Goal: Task Accomplishment & Management: Use online tool/utility

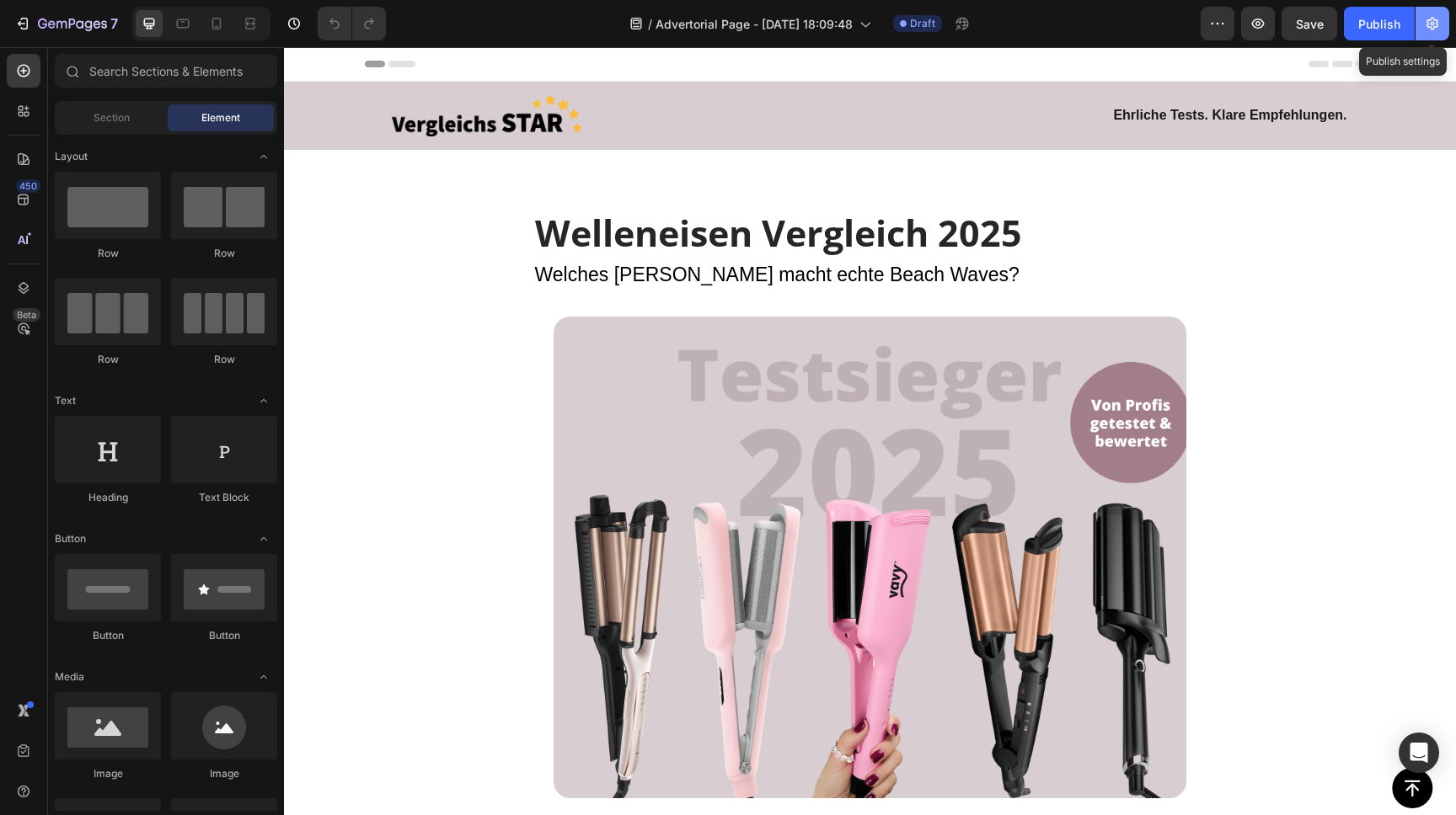
click at [1435, 14] on button "button" at bounding box center [1432, 23] width 34 height 34
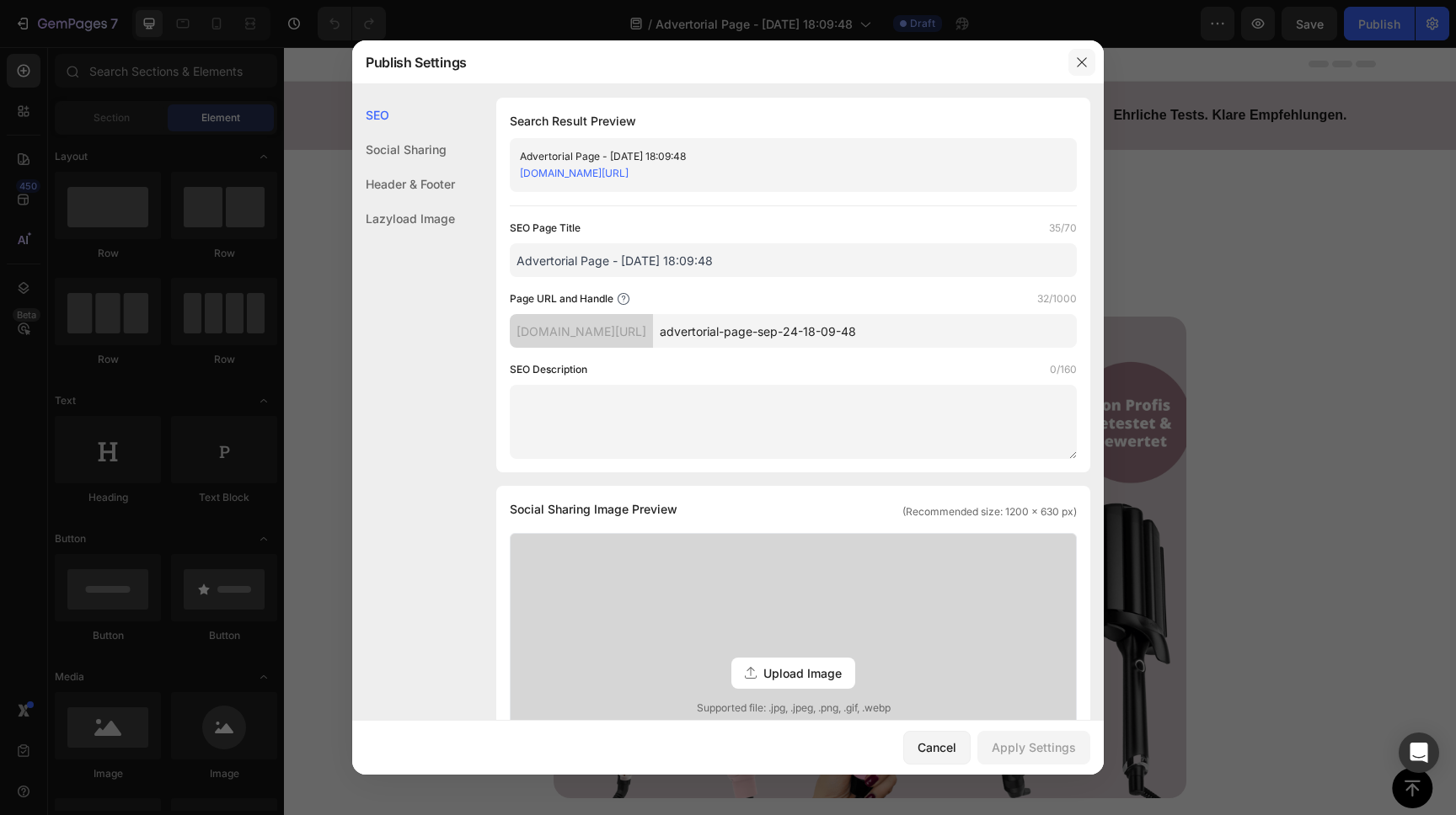
click at [1083, 61] on icon "button" at bounding box center [1081, 62] width 10 height 10
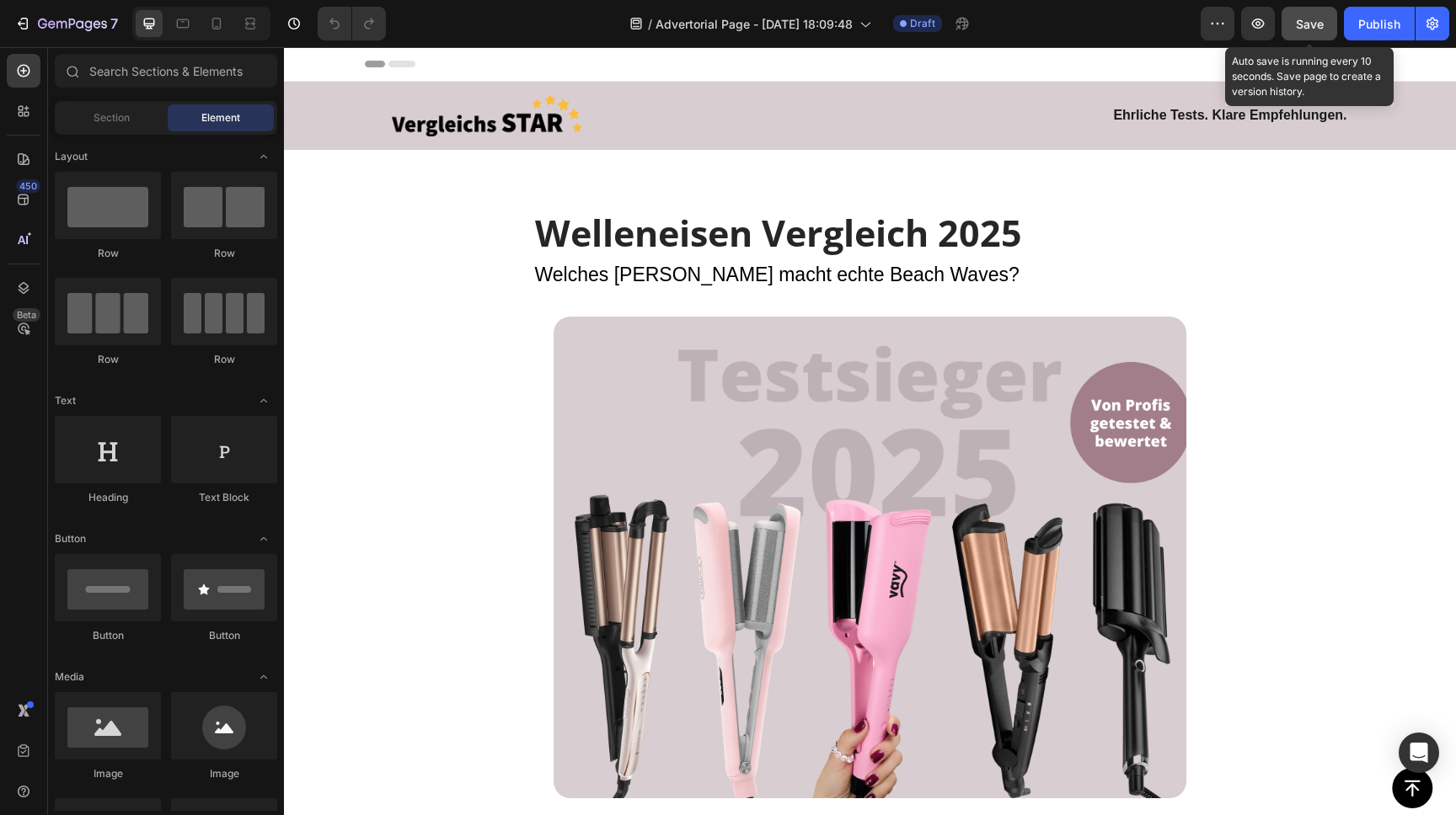
click at [1317, 21] on span "Save" at bounding box center [1309, 23] width 28 height 15
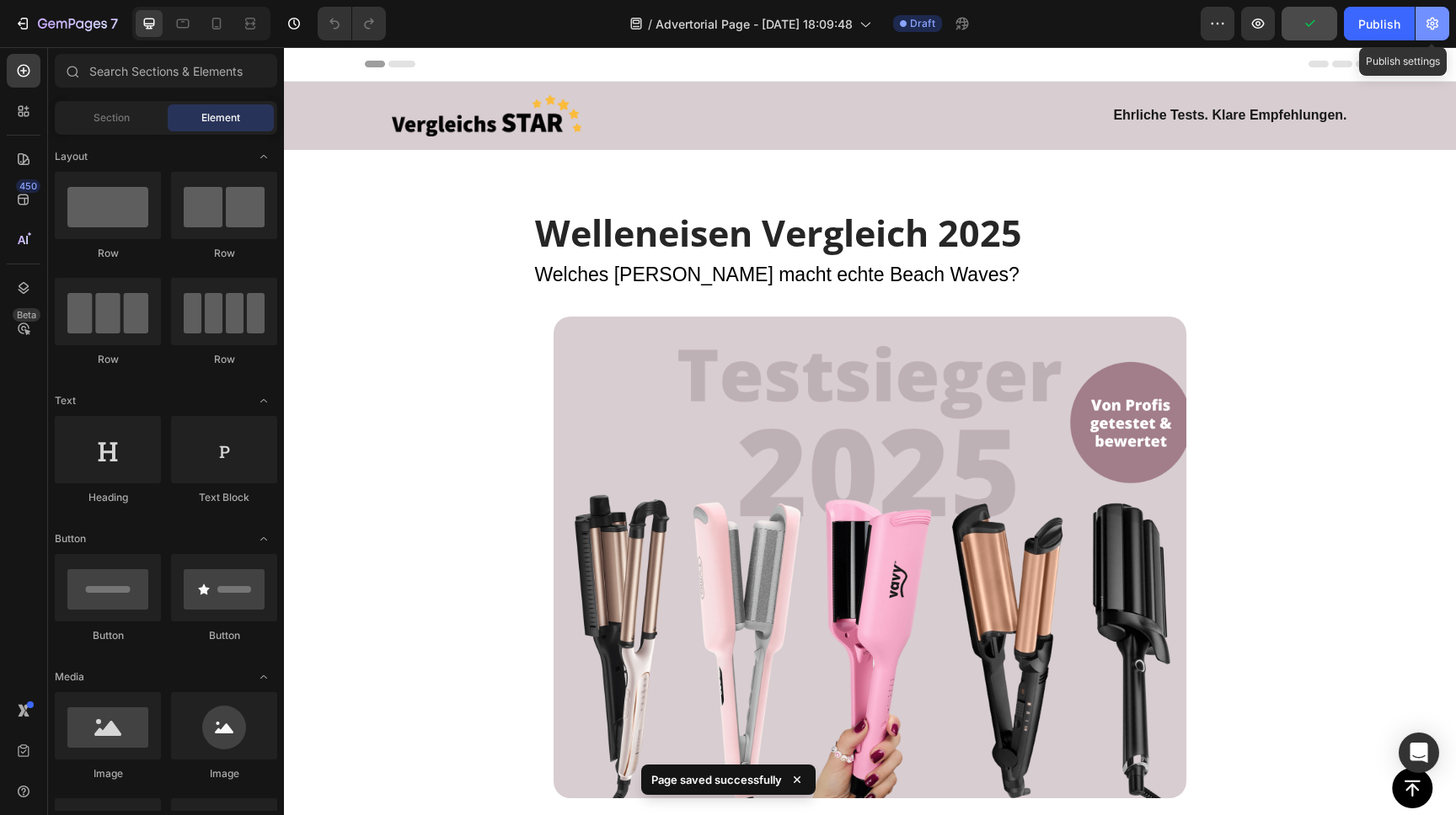
click at [1431, 21] on icon "button" at bounding box center [1432, 23] width 16 height 16
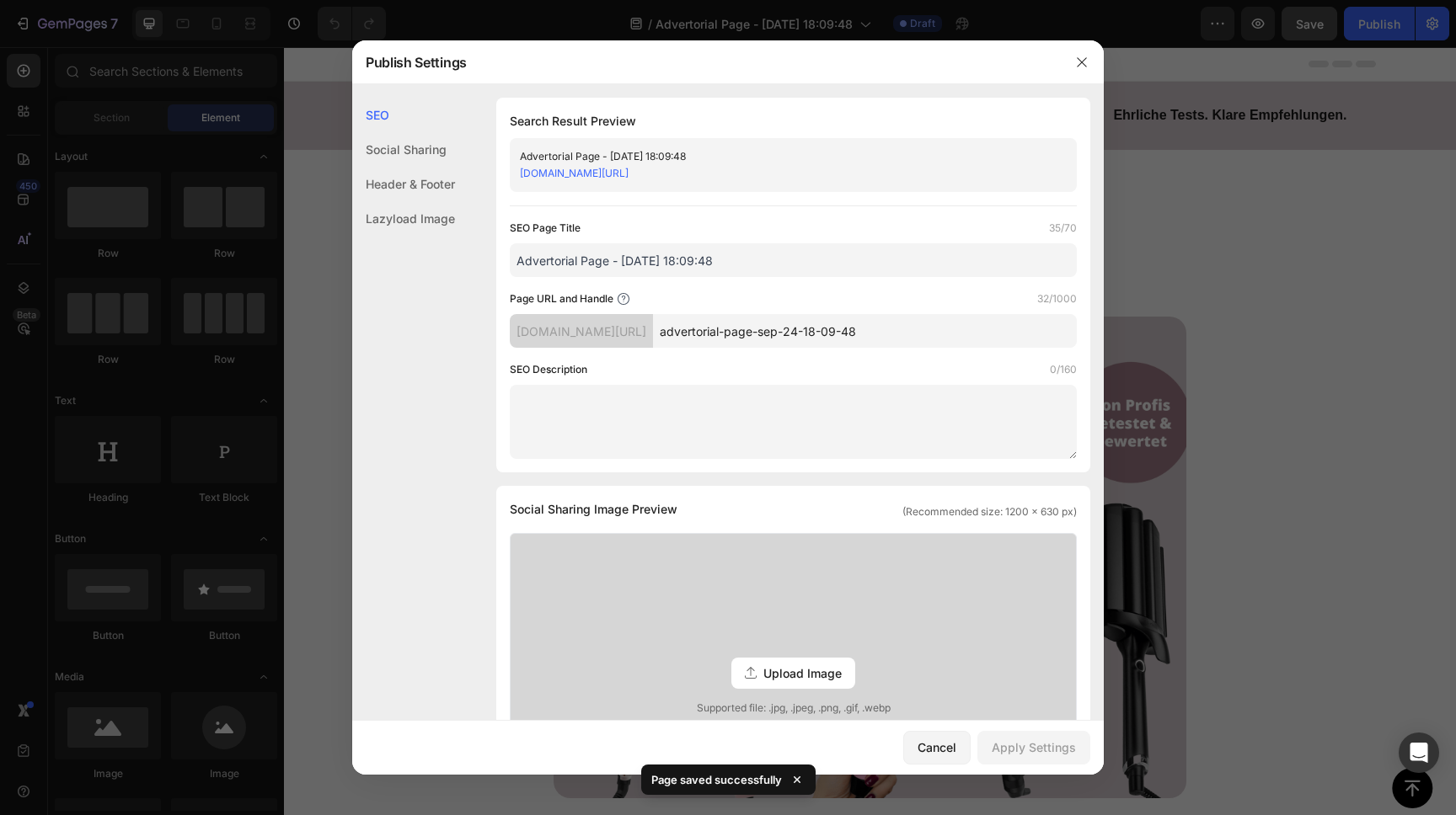
click at [743, 265] on input "Advertorial Page - Sep 24, 18:09:48" at bounding box center [793, 259] width 567 height 34
drag, startPoint x: 602, startPoint y: 260, endPoint x: 573, endPoint y: 258, distance: 29.1
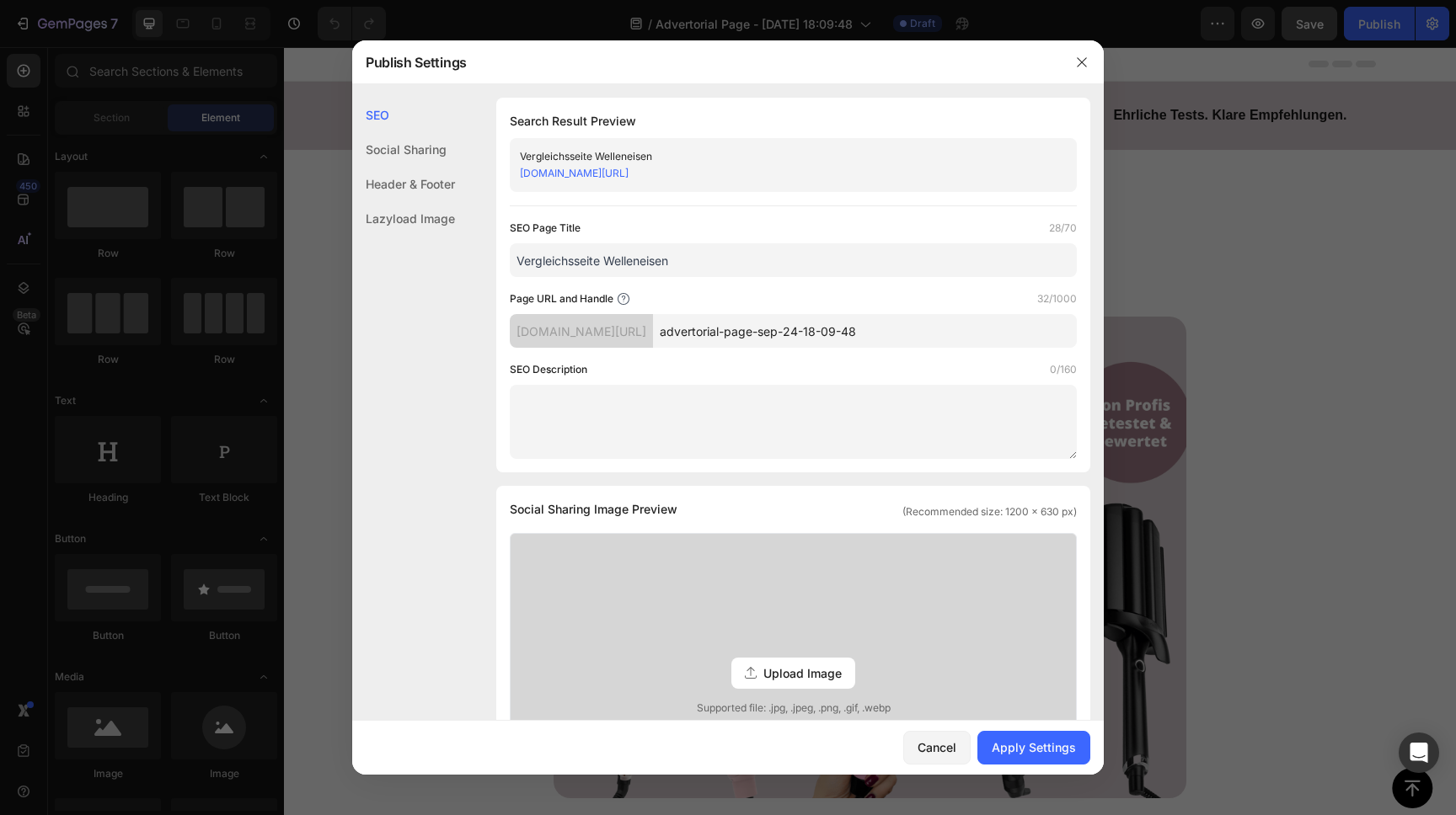
click at [567, 262] on input "Vergleichsseite Welleneisen" at bounding box center [793, 259] width 567 height 34
click at [670, 260] on input "Vergleich Welleneisen" at bounding box center [793, 259] width 567 height 34
type input "Vergleich Welleneisen Top 2025 / 2026"
click at [743, 331] on input "advertorial-page-sep-24-18-09-48" at bounding box center [864, 331] width 424 height 34
click at [760, 330] on input "advertorial-page-sep-24-18-09-48" at bounding box center [864, 331] width 424 height 34
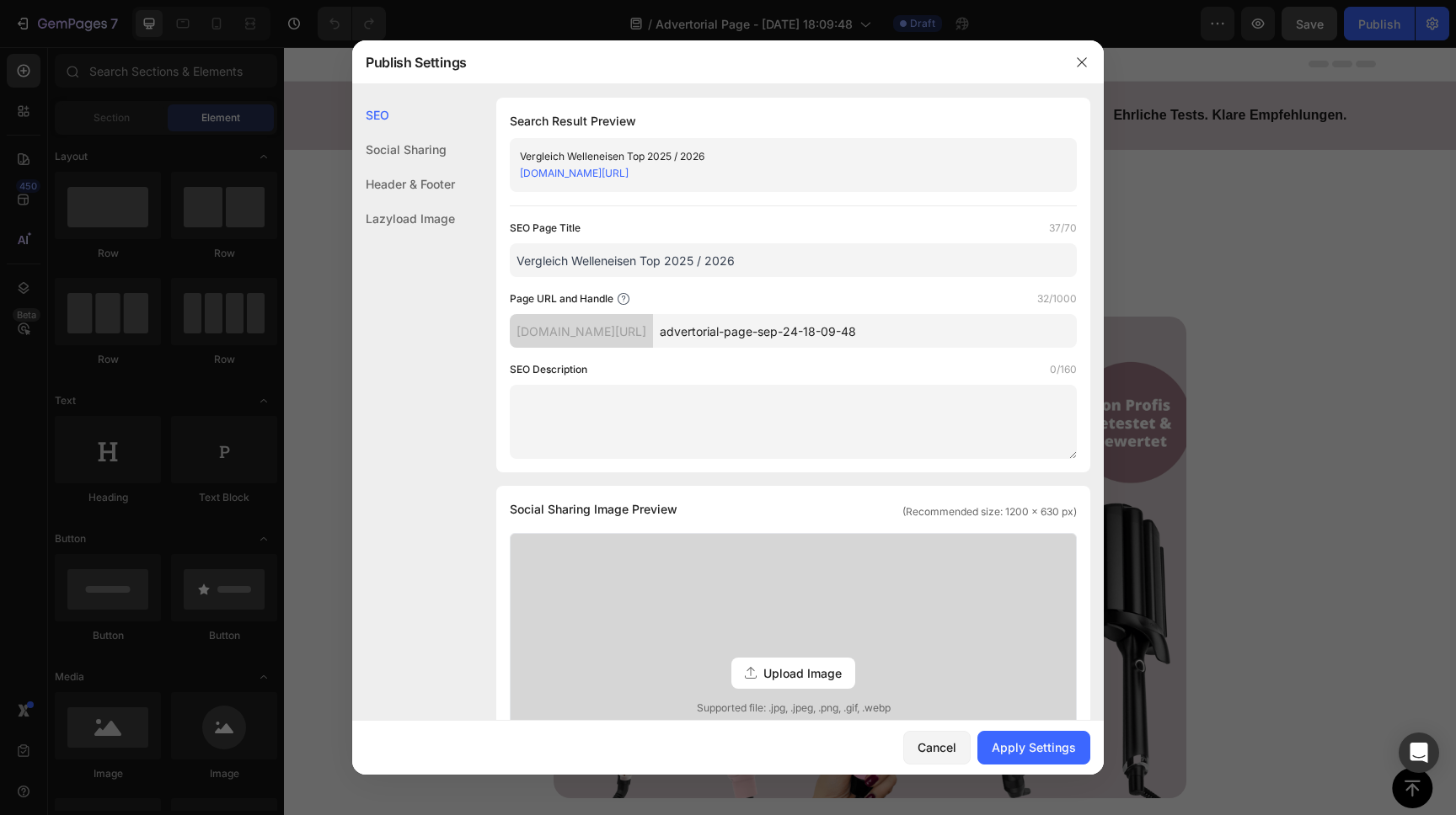
click at [760, 330] on input "advertorial-page-sep-24-18-09-48" at bounding box center [864, 331] width 424 height 34
click at [626, 296] on icon at bounding box center [623, 299] width 14 height 14
click at [814, 322] on input "advertorial-page-sep-24-18-09-48" at bounding box center [864, 331] width 424 height 34
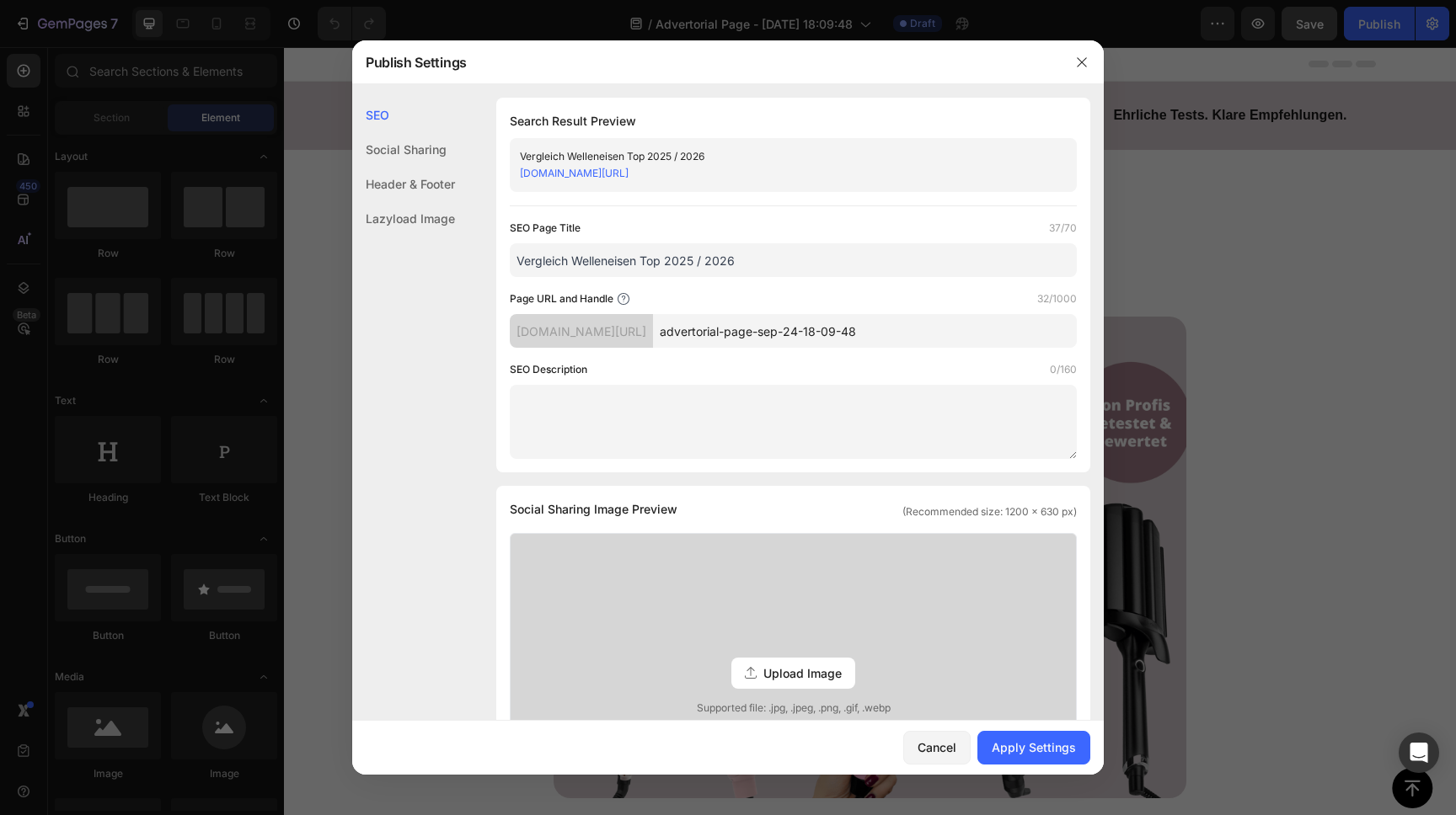
click at [813, 322] on input "advertorial-page-sep-24-18-09-48" at bounding box center [864, 331] width 424 height 34
click at [779, 334] on input "vergleich-welleneisen-2" at bounding box center [864, 331] width 424 height 34
type input "vergleich-beste-welleneisen-2"
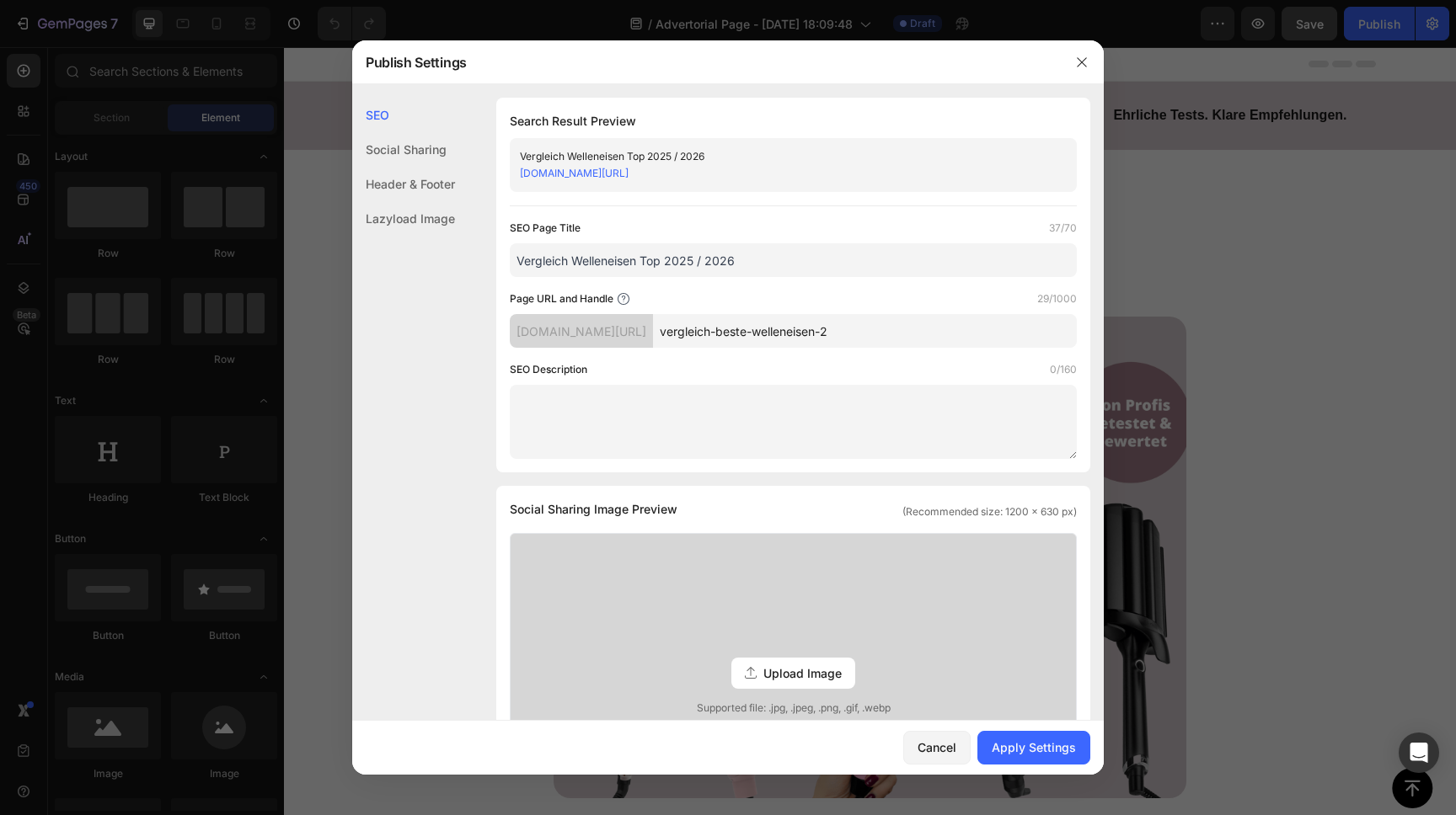
click at [626, 400] on textarea at bounding box center [793, 422] width 567 height 75
paste textarea "Welleneisen sind 2025 gefragter denn je – egal ob Beach Waves, sanfte Locken od…"
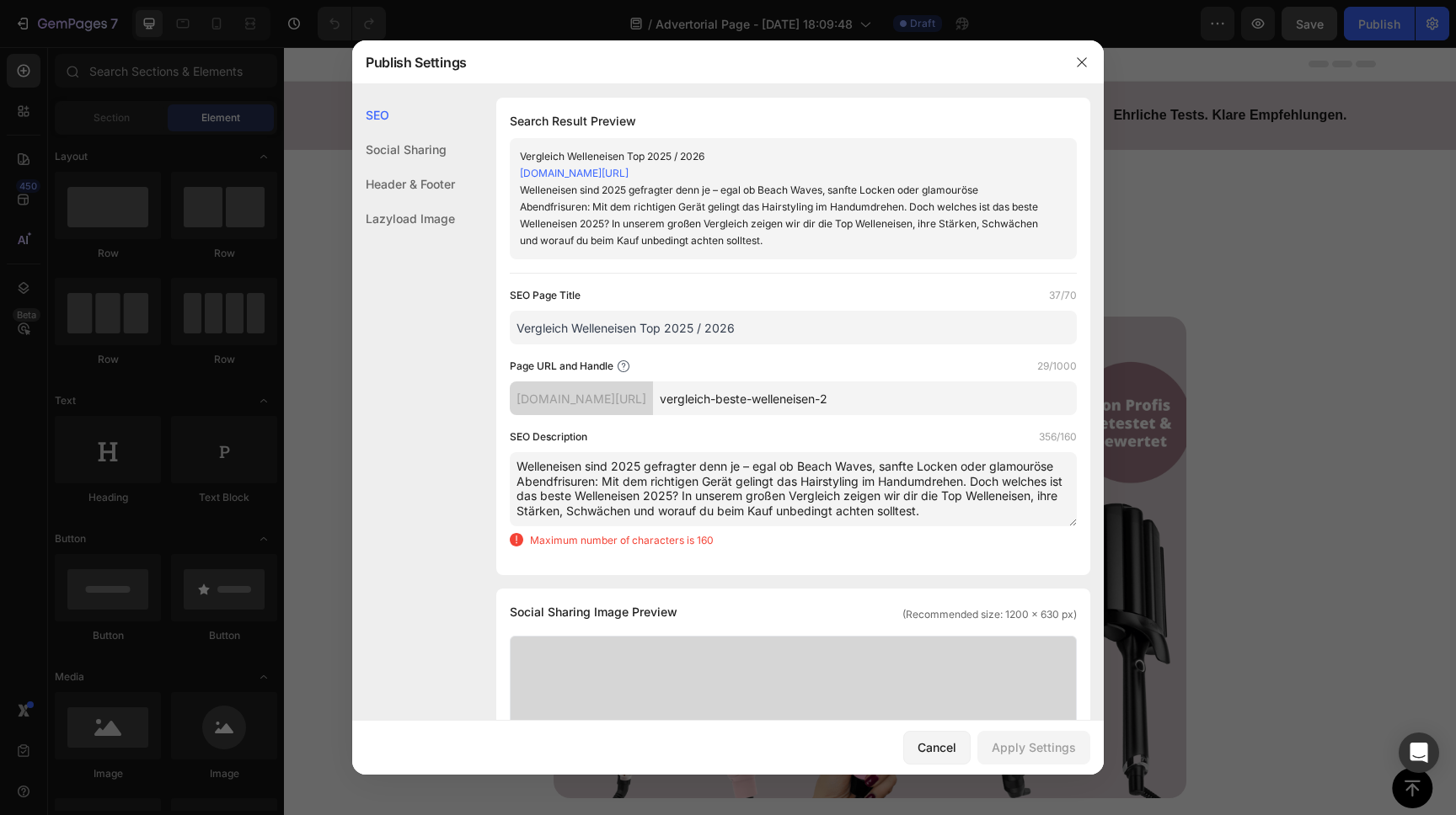
paste textarea "Beste Welleneisen 2025 im Vergleich ✅ Top Modelle für Beach Waves & Hairstyling…"
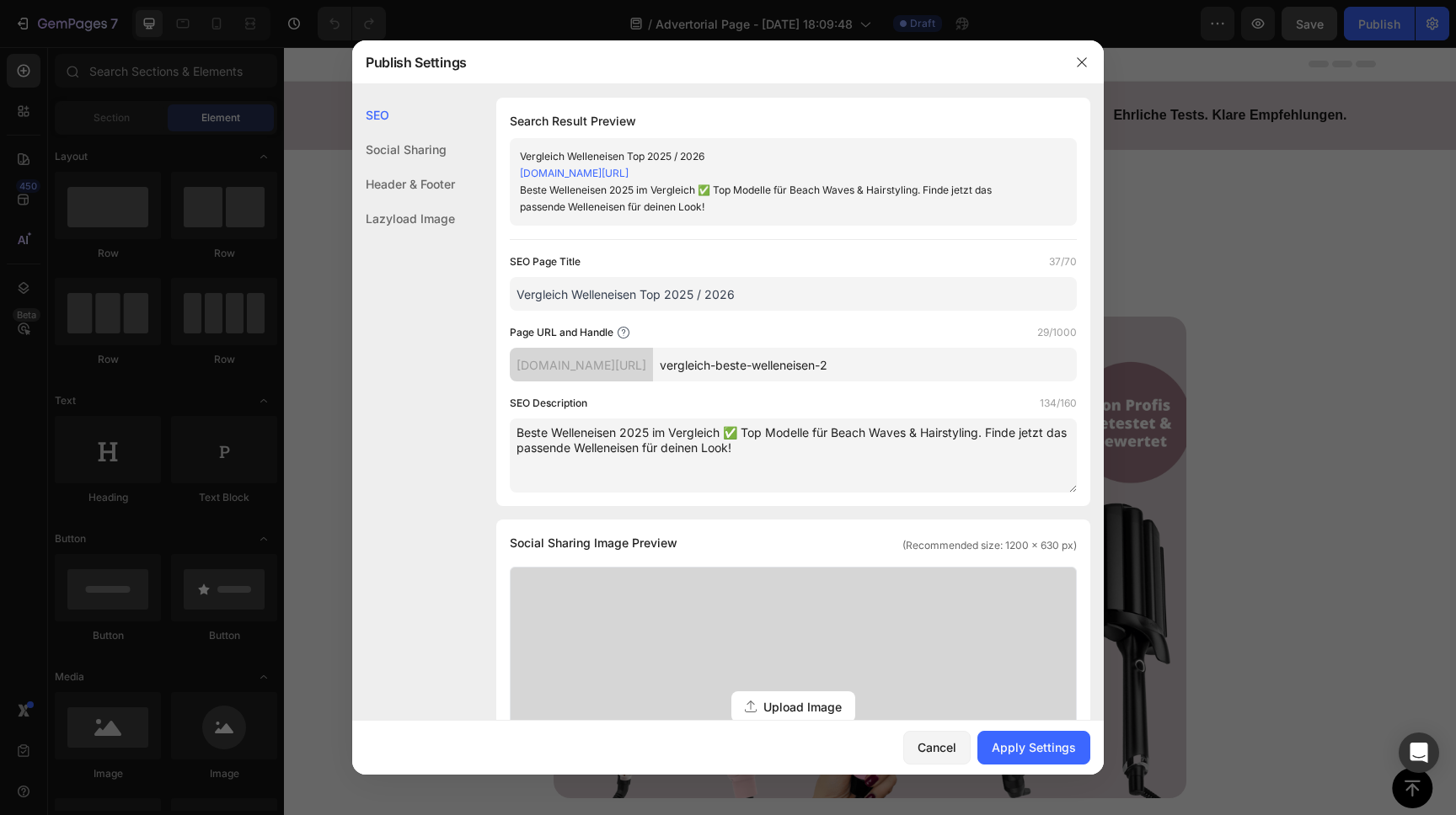
click at [733, 428] on textarea "Beste Welleneisen 2025 im Vergleich ✅ Top Modelle für Beach Waves & Hairstyling…" at bounding box center [793, 455] width 567 height 75
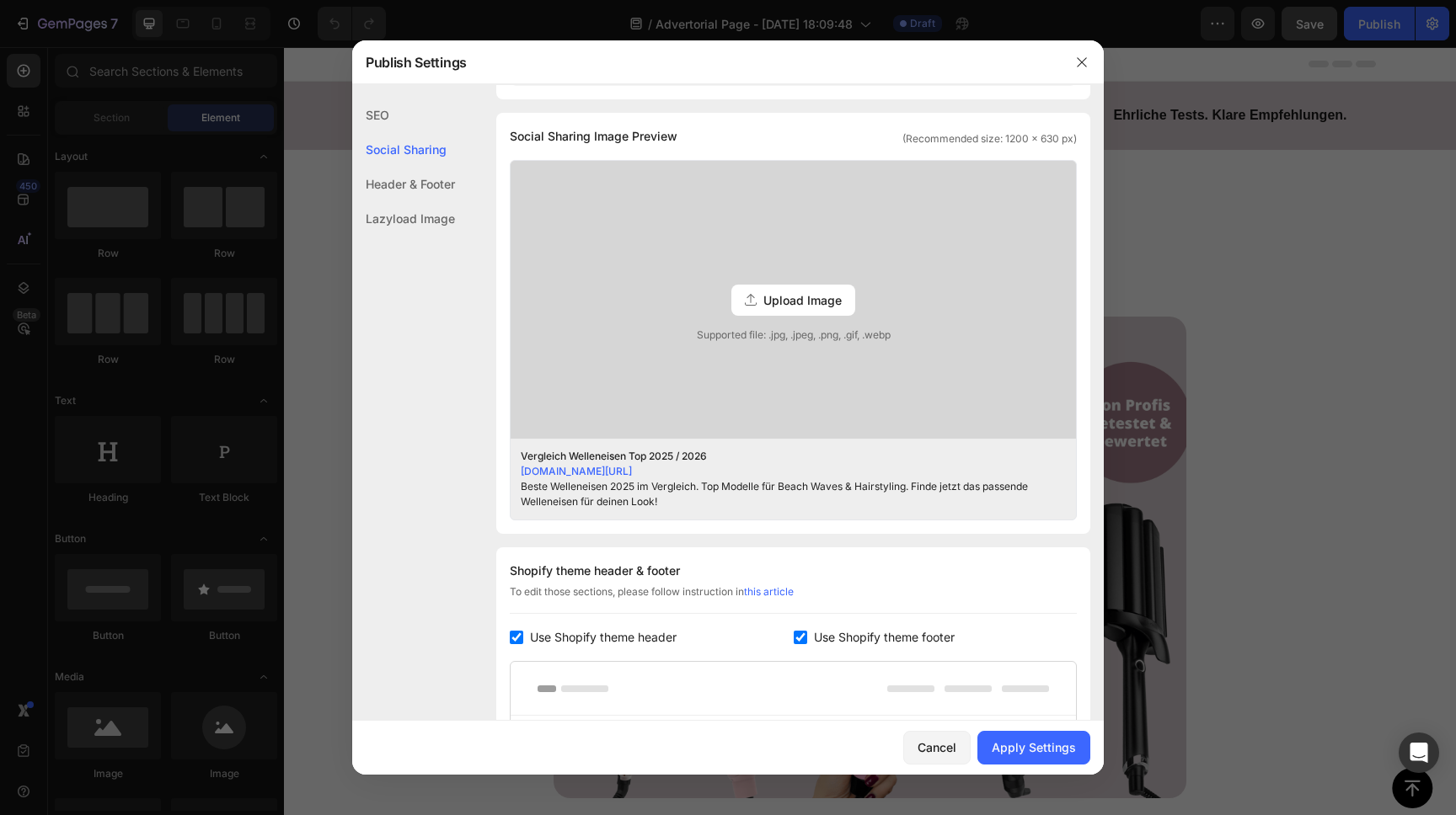
scroll to position [641, 0]
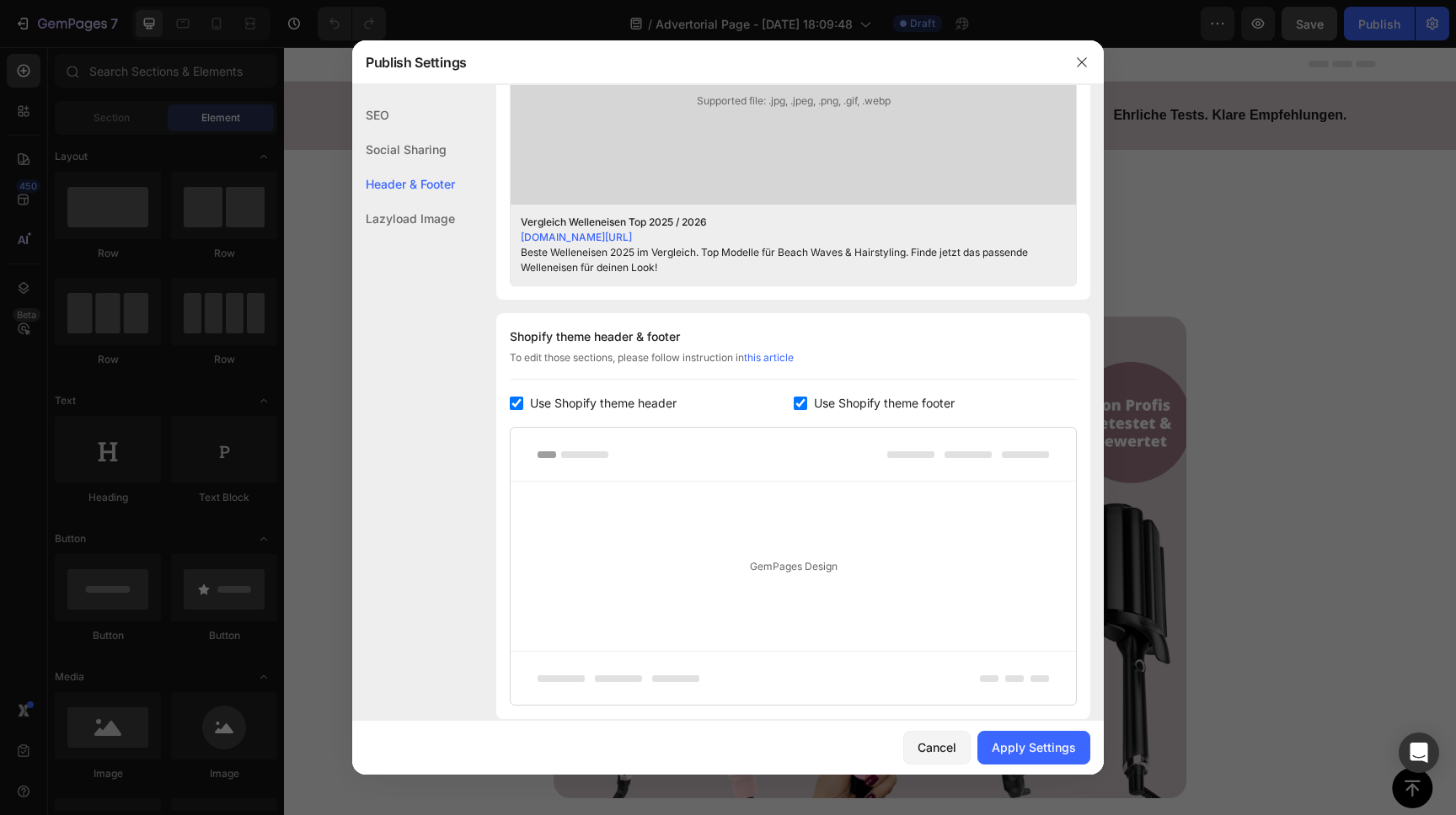
type textarea "Beste Welleneisen 2025 im Vergleich. Top Modelle für Beach Waves & Hairstyling.…"
drag, startPoint x: 516, startPoint y: 403, endPoint x: 542, endPoint y: 404, distance: 26.0
click at [515, 403] on input "checkbox" at bounding box center [516, 404] width 14 height 14
checkbox input "false"
click at [798, 404] on input "checkbox" at bounding box center [801, 404] width 14 height 14
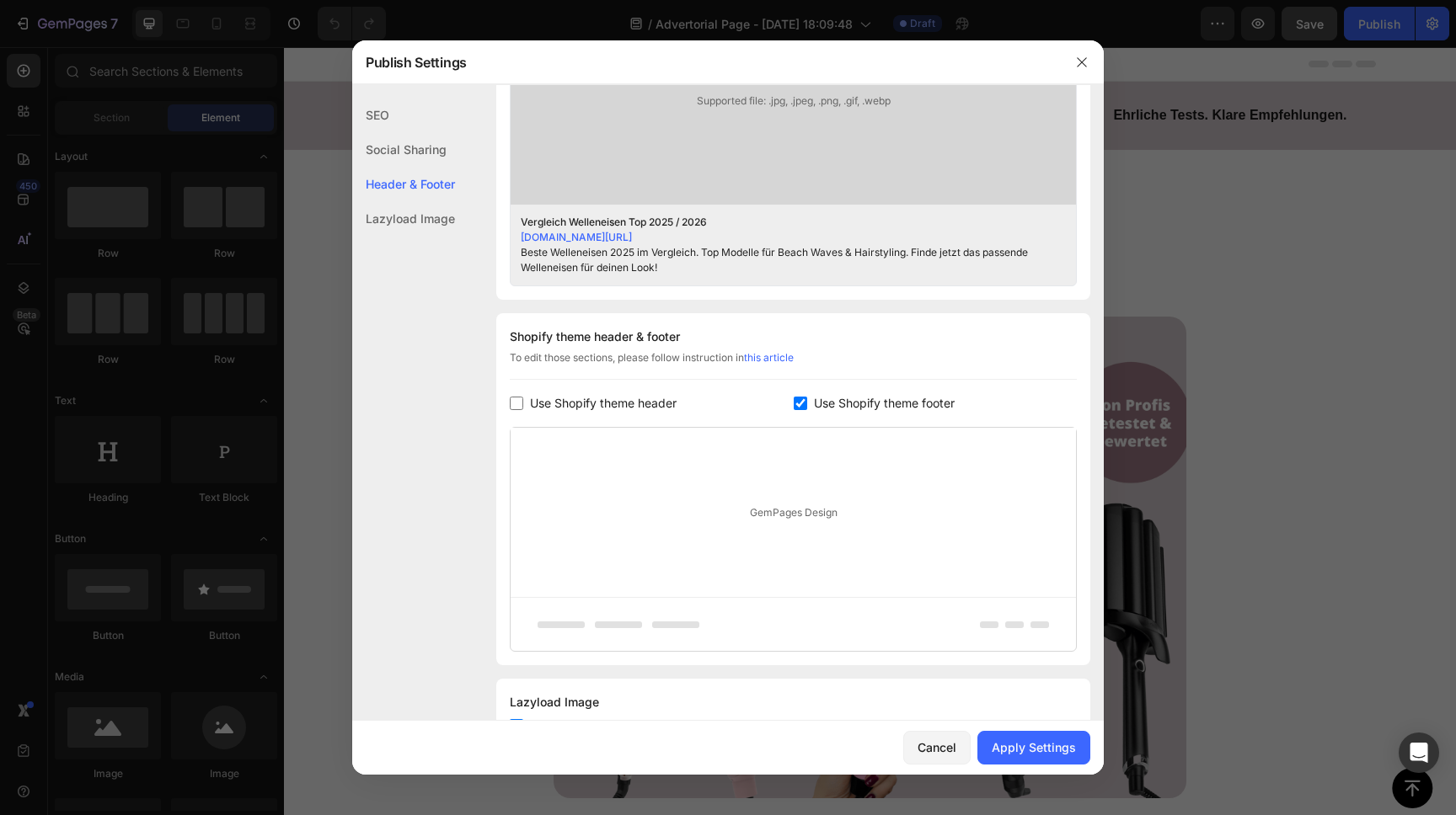
checkbox input "false"
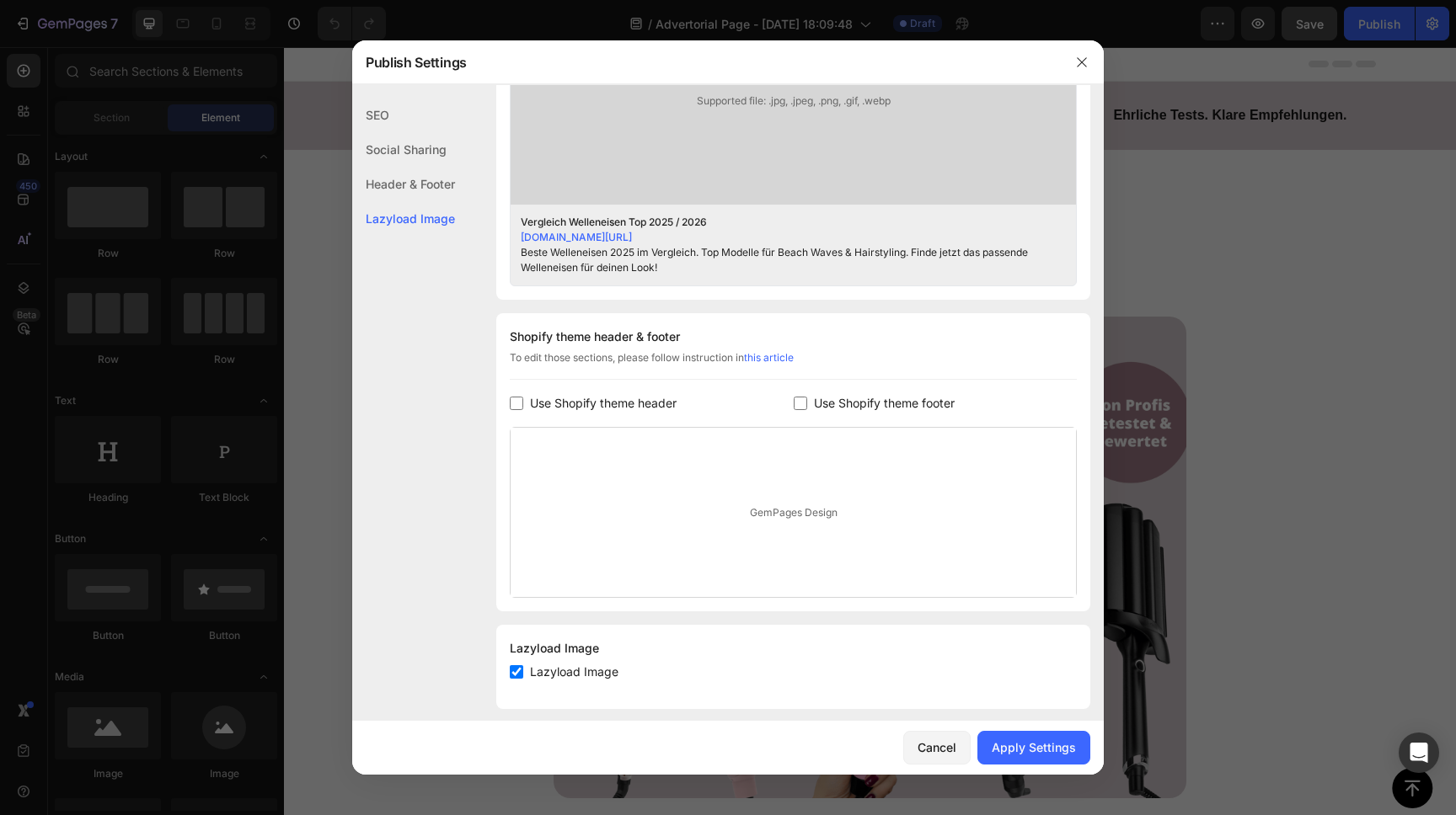
scroll to position [657, 0]
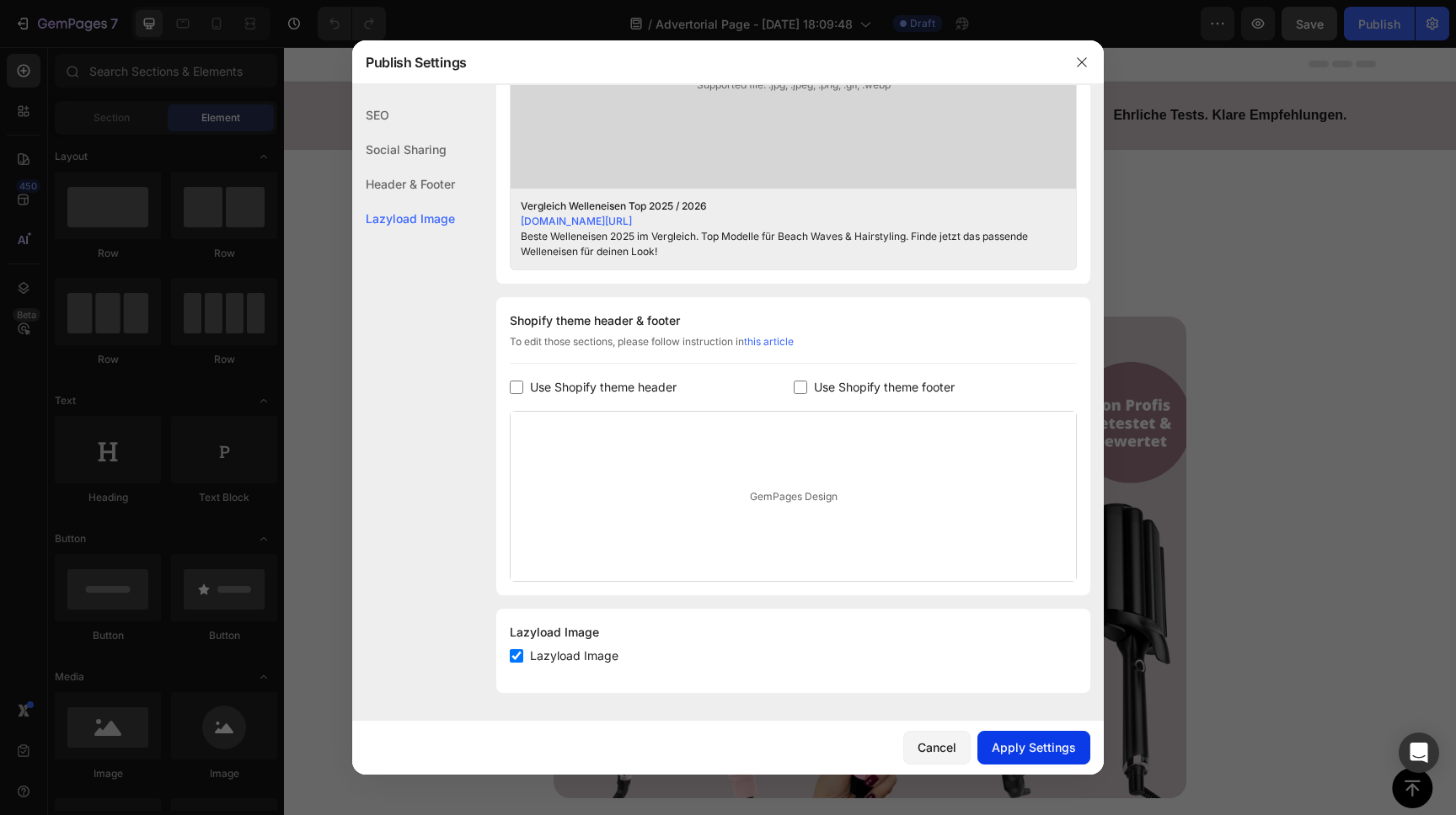
click at [1019, 749] on div "Apply Settings" at bounding box center [1033, 747] width 84 height 17
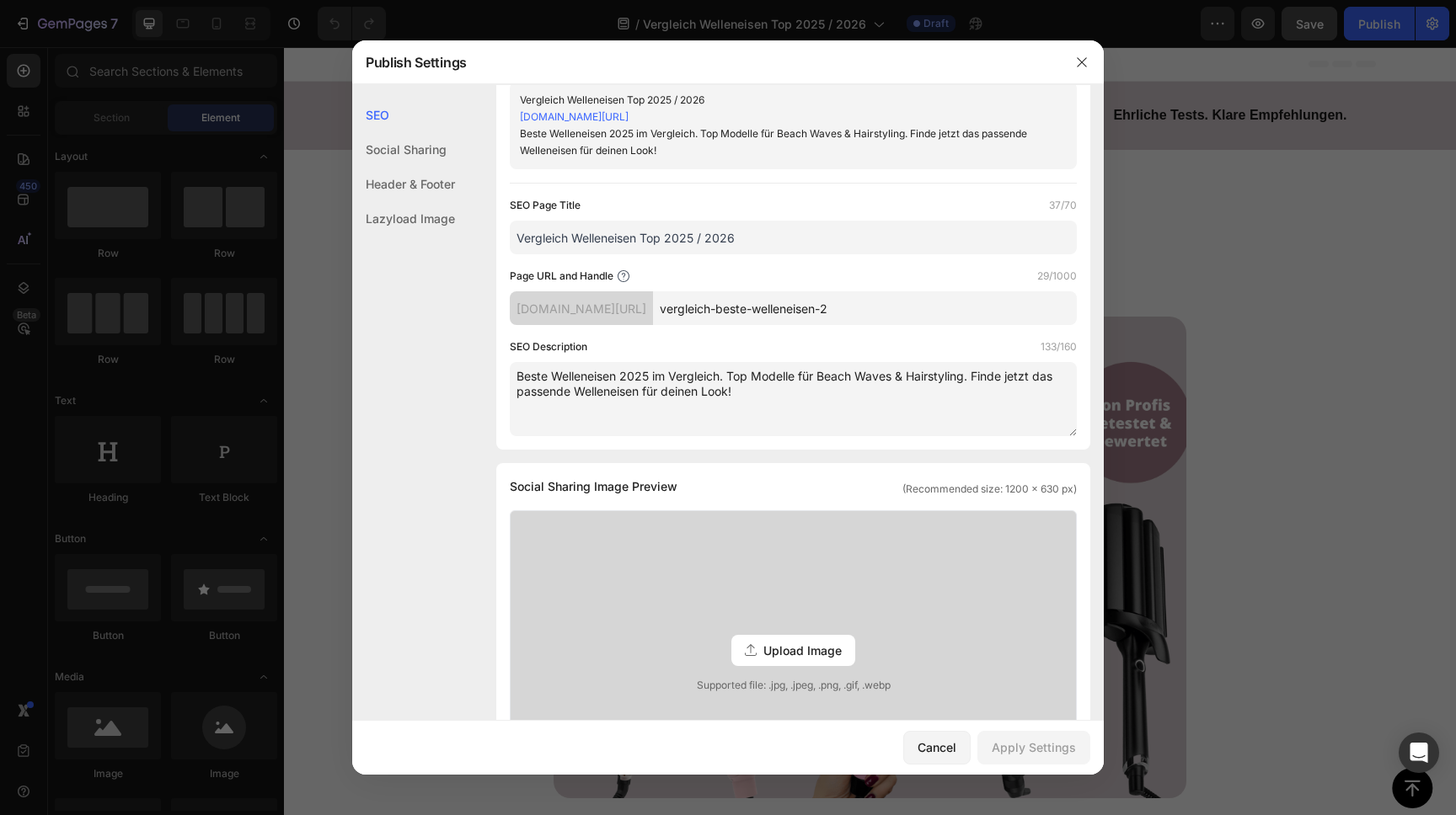
scroll to position [0, 0]
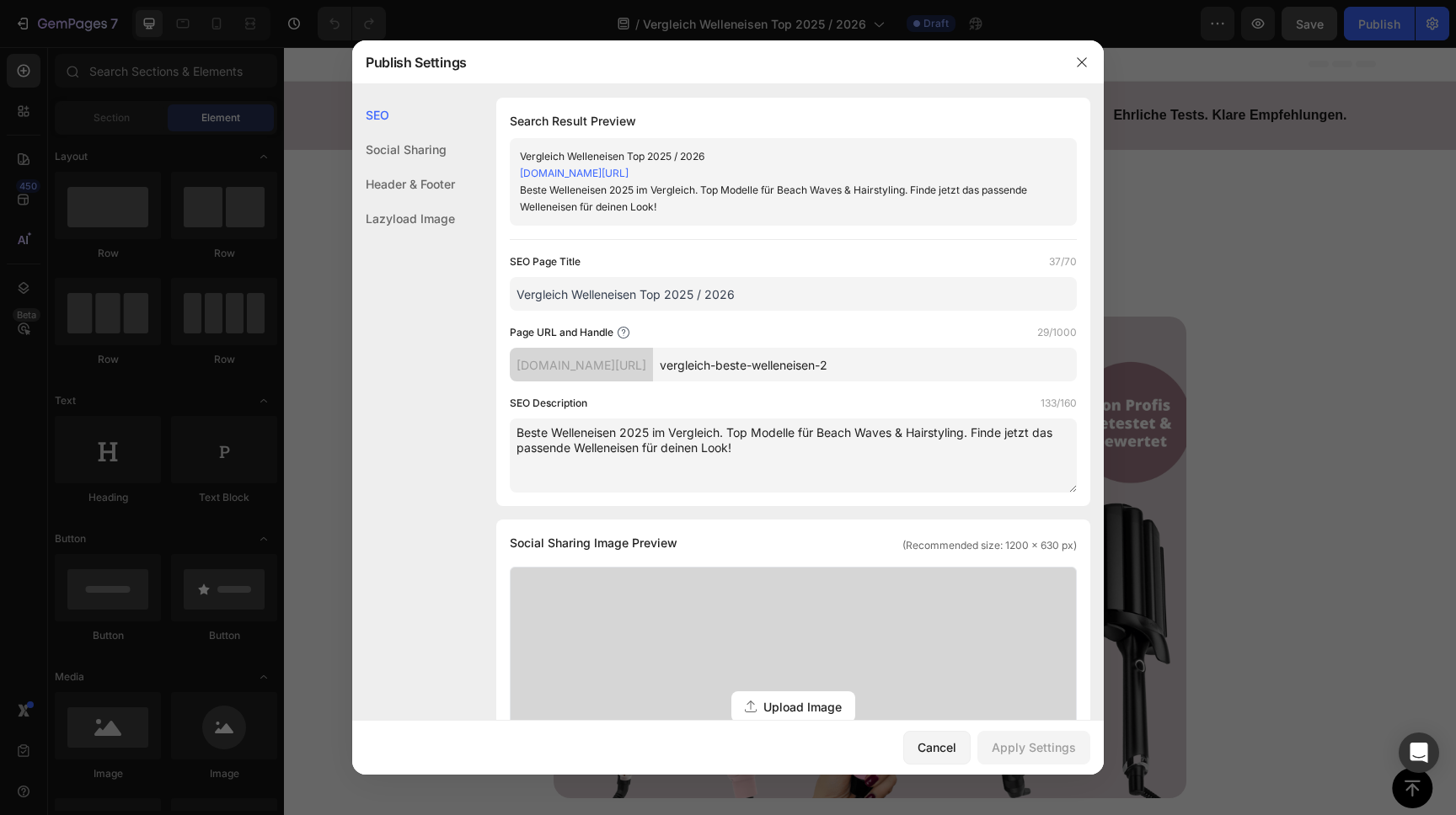
drag, startPoint x: 927, startPoint y: 370, endPoint x: 920, endPoint y: 360, distance: 12.2
click at [927, 369] on input "vergleich-beste-welleneisen-2" at bounding box center [864, 364] width 424 height 34
type input "vergleich-beste-welleneisen"
click at [1047, 740] on div "Apply Settings" at bounding box center [1033, 747] width 84 height 17
click at [1075, 67] on icon "button" at bounding box center [1081, 62] width 14 height 14
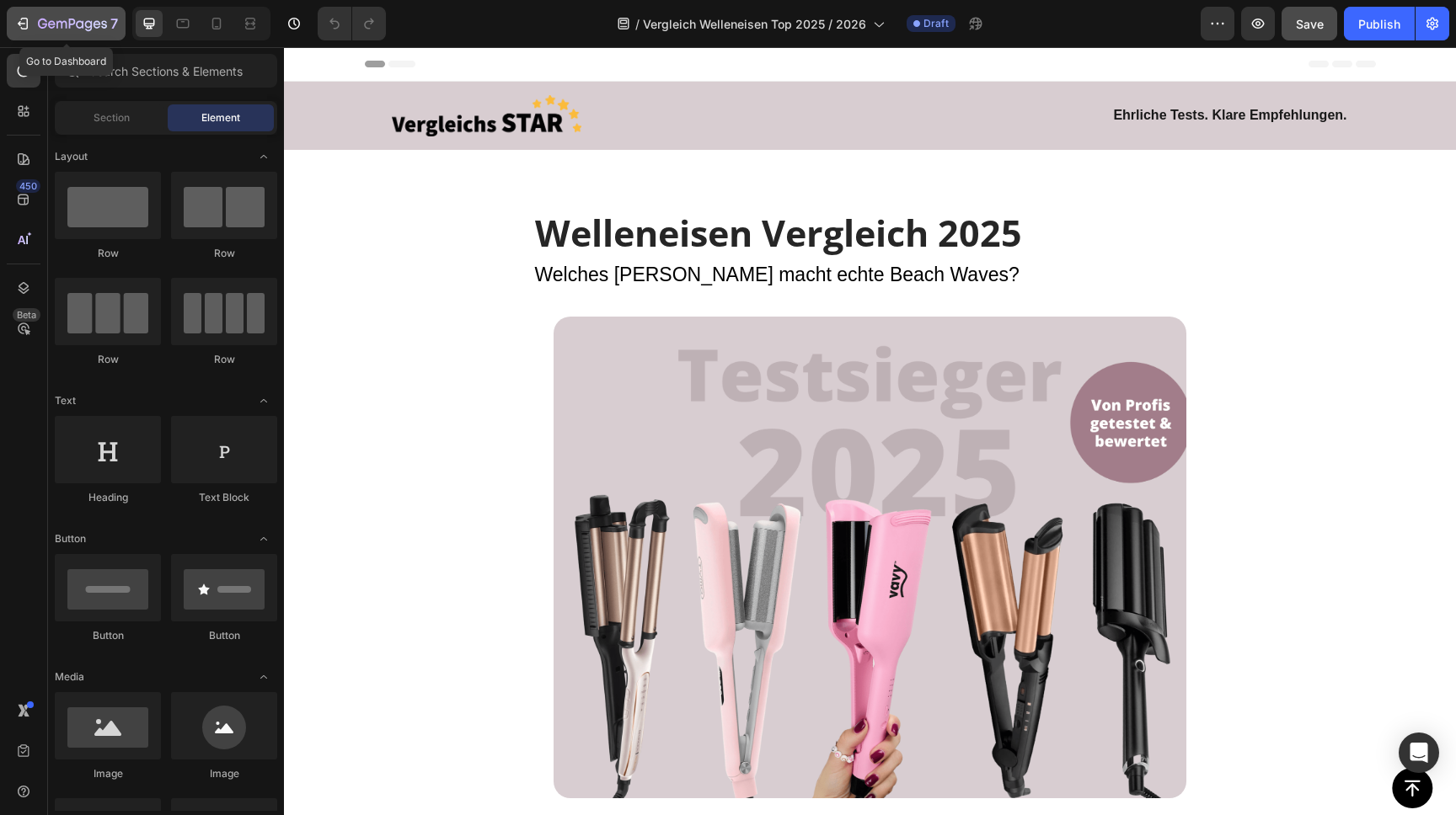
click at [25, 25] on icon "button" at bounding box center [22, 23] width 16 height 16
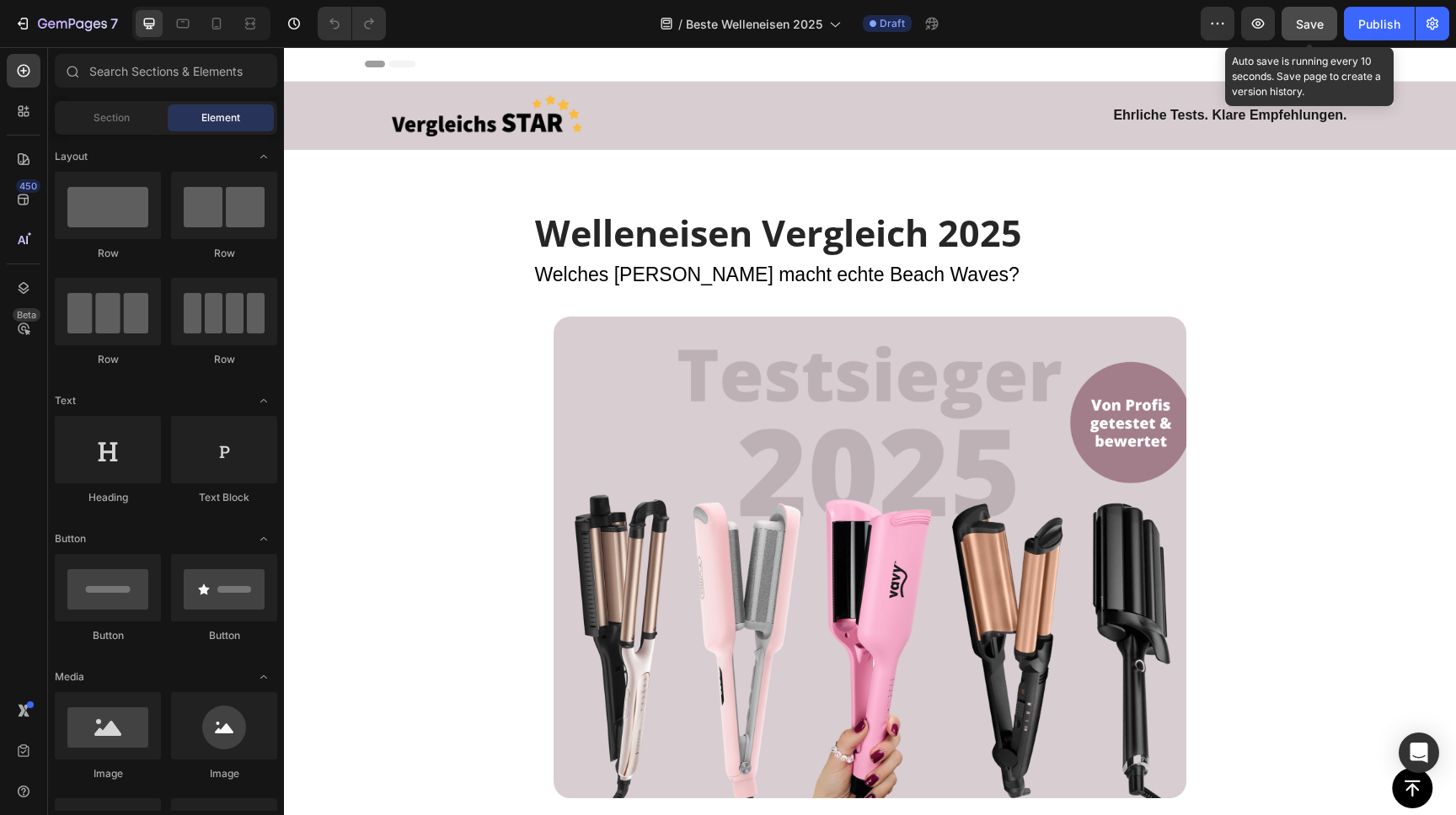
click at [1307, 22] on span "Save" at bounding box center [1309, 23] width 28 height 15
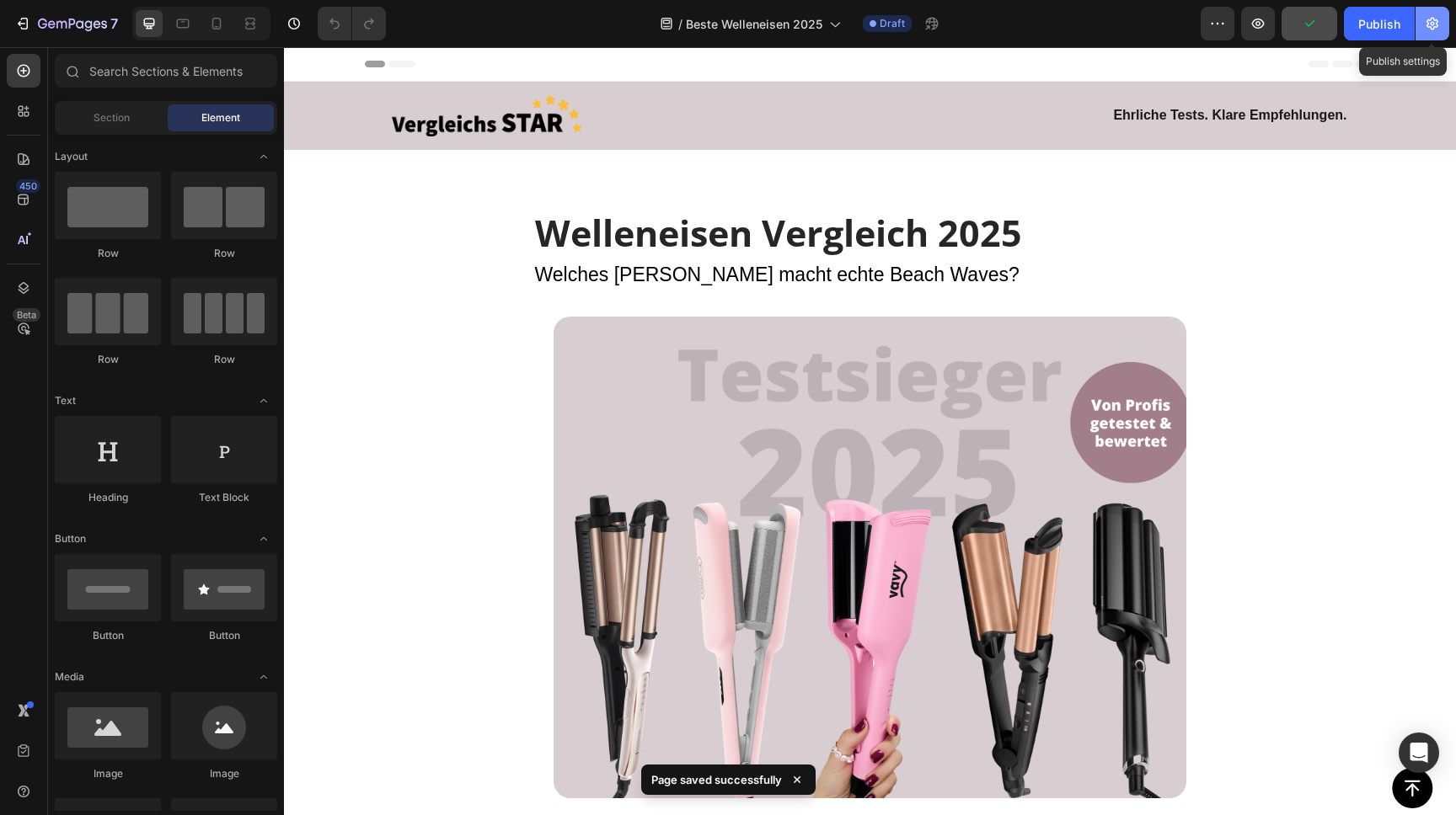
click at [1427, 17] on icon "button" at bounding box center [1432, 23] width 16 height 16
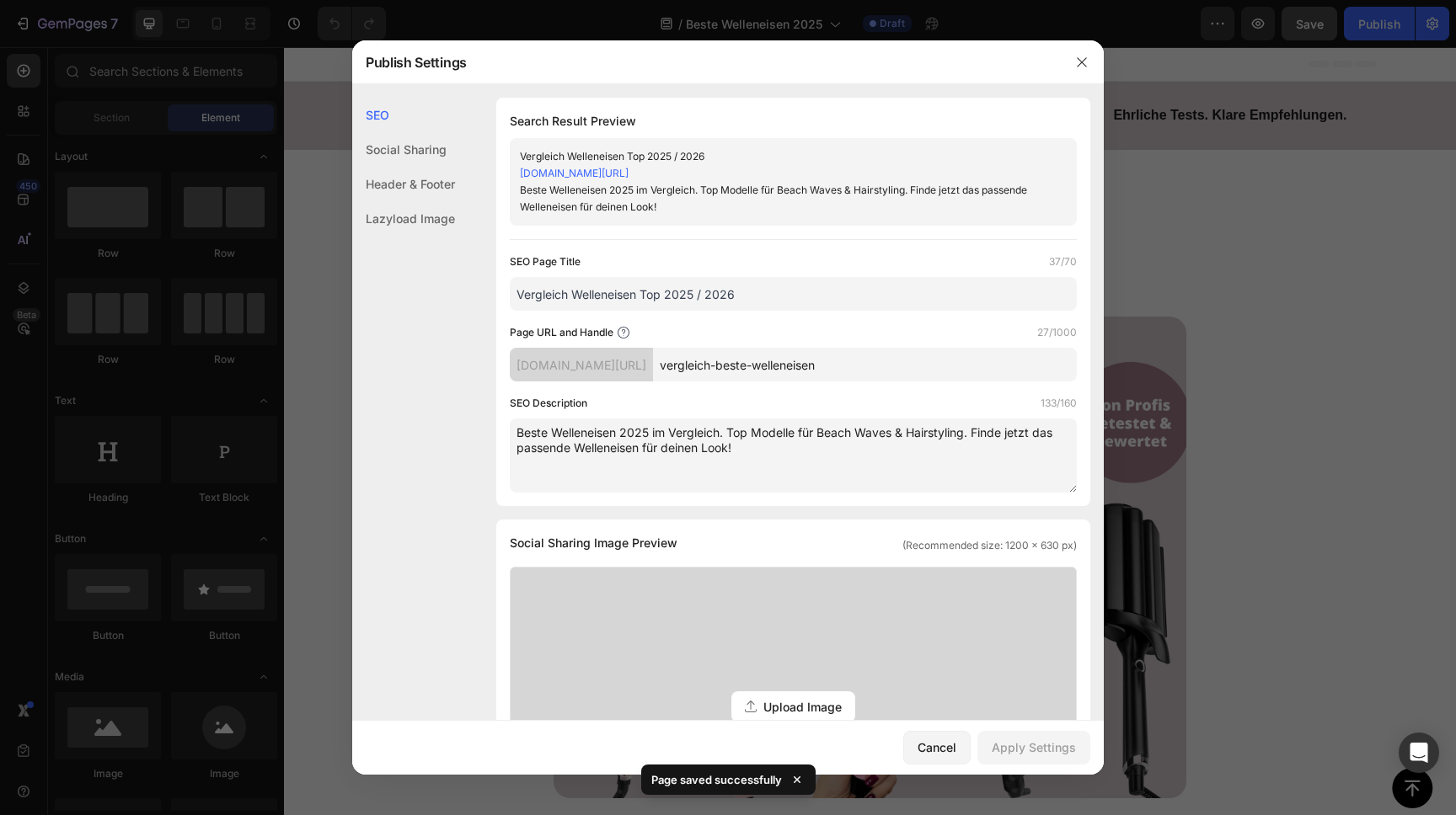
click at [864, 364] on input "vergleich-beste-welleneisen" at bounding box center [864, 364] width 424 height 34
click at [864, 362] on input "vergleich-beste-welleneisen" at bounding box center [864, 364] width 424 height 34
click at [864, 361] on input "vergleich-beste-welleneisen" at bounding box center [864, 364] width 424 height 34
drag, startPoint x: 697, startPoint y: 370, endPoint x: 912, endPoint y: 361, distance: 215.2
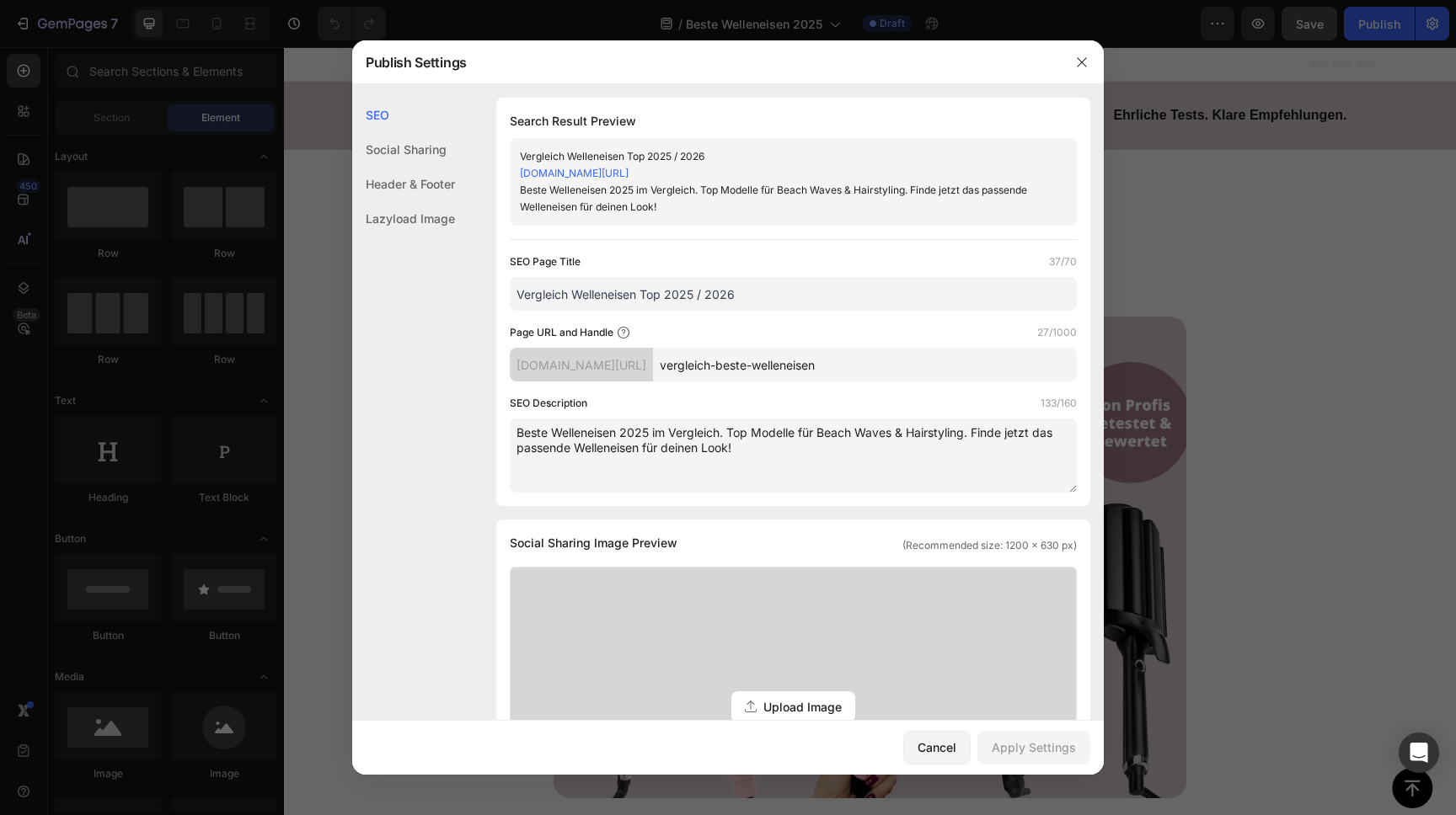
click at [912, 361] on div "[DOMAIN_NAME][URL] vergleich-beste-welleneisen" at bounding box center [793, 364] width 567 height 34
click at [821, 367] on input "vergleich-beste-welleneisen" at bounding box center [864, 364] width 424 height 34
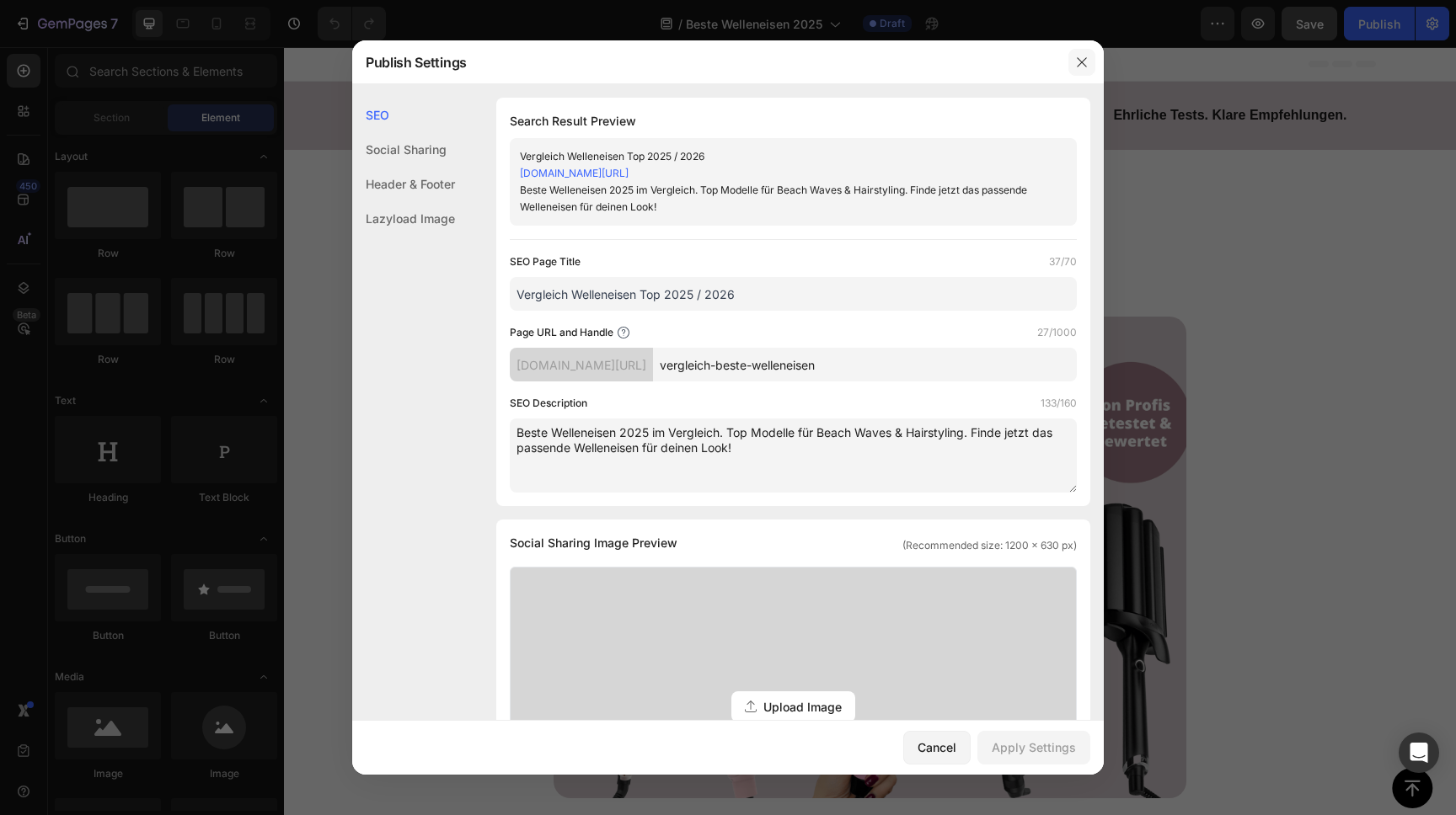
click at [1075, 60] on icon "button" at bounding box center [1081, 62] width 14 height 14
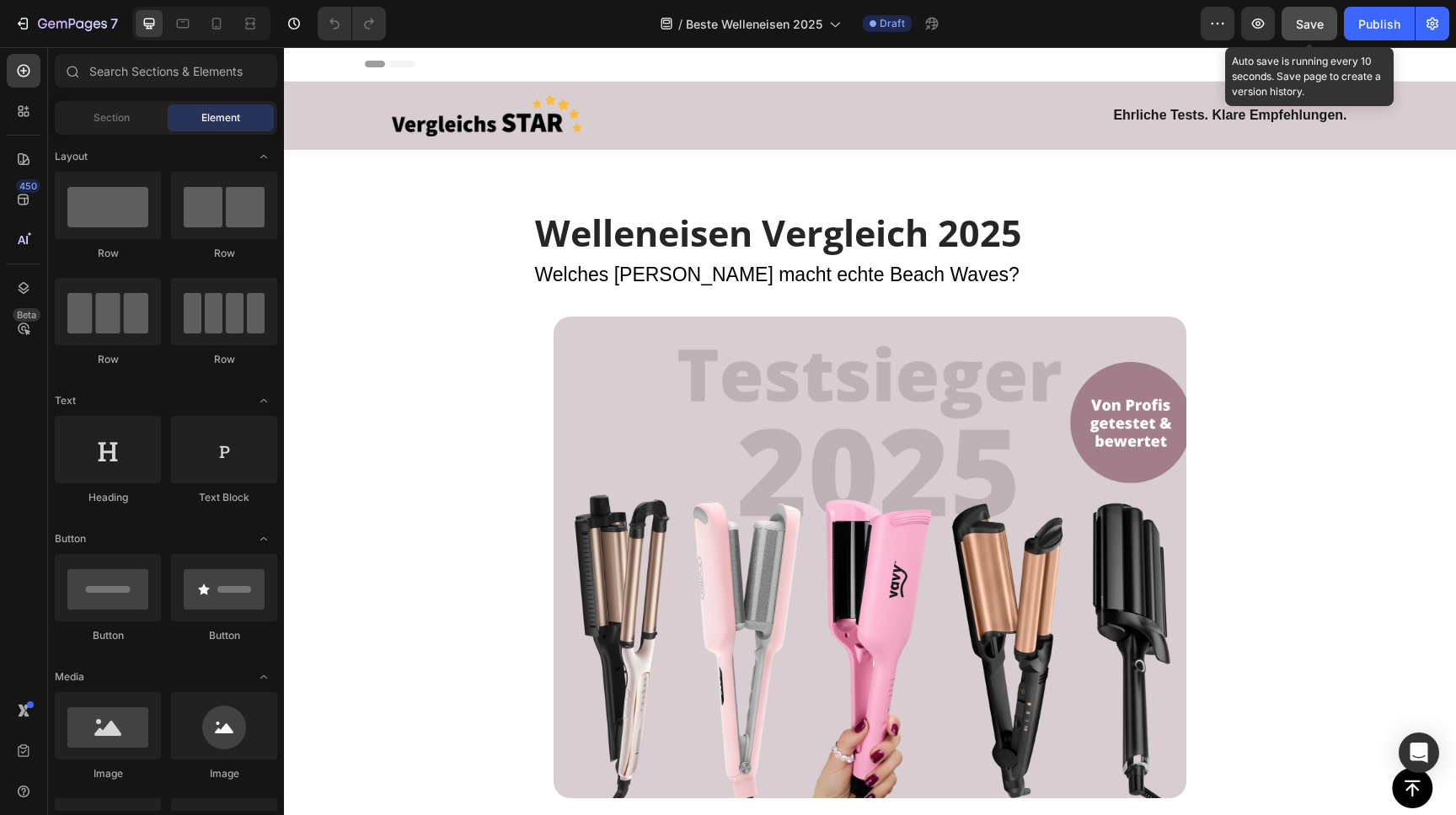
click at [1320, 25] on span "Save" at bounding box center [1309, 23] width 28 height 15
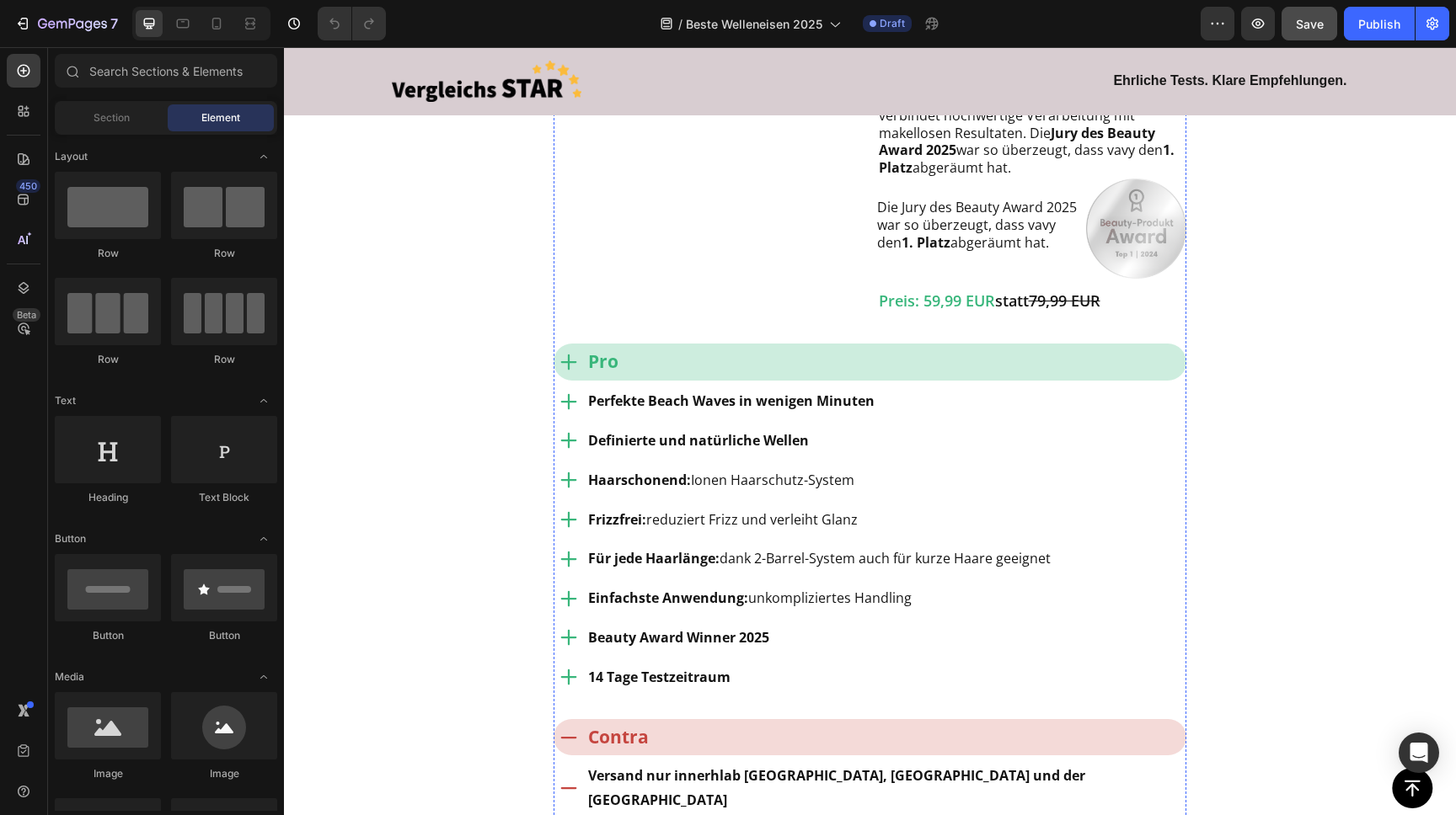
scroll to position [2120, 0]
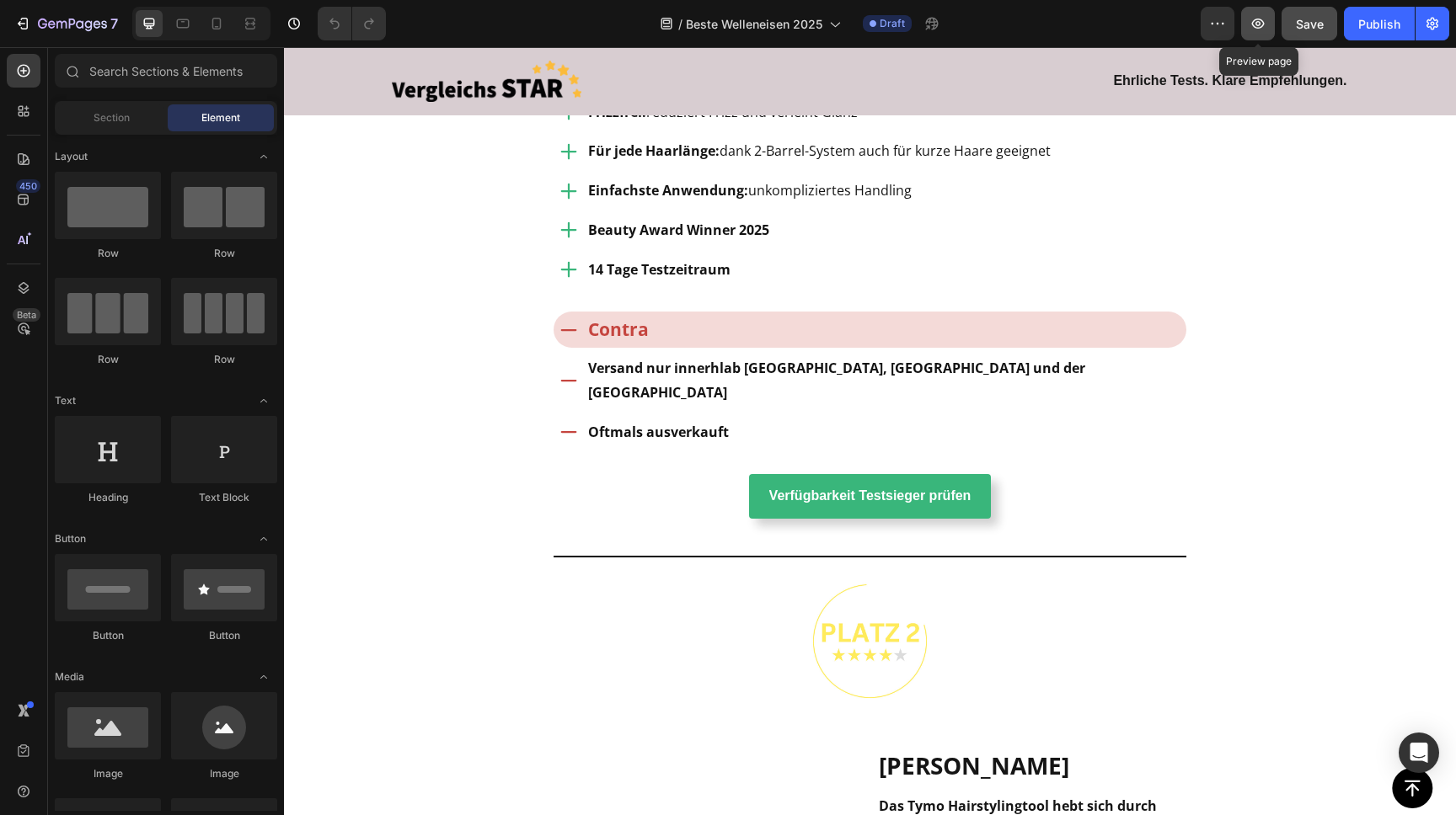
click at [1254, 22] on icon "button" at bounding box center [1257, 23] width 16 height 16
